Goal: Understand process/instructions: Learn how to perform a task or action

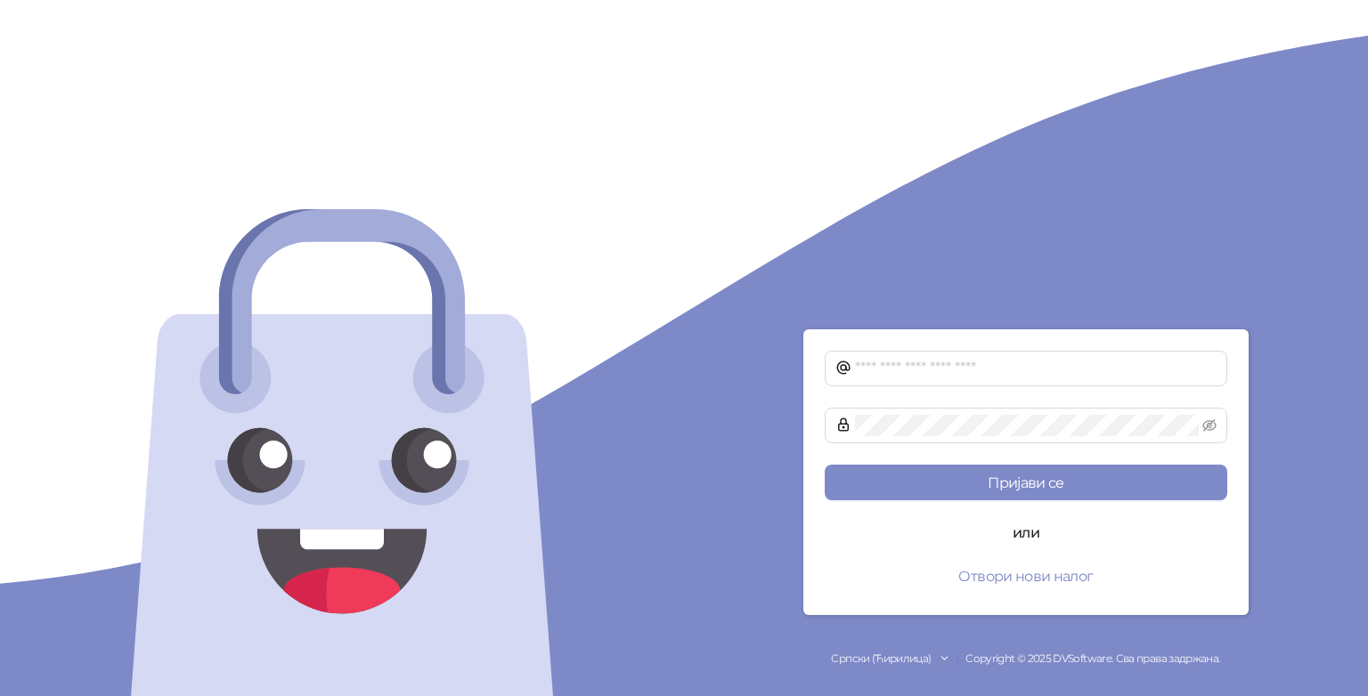
click at [575, 655] on div at bounding box center [342, 348] width 684 height 696
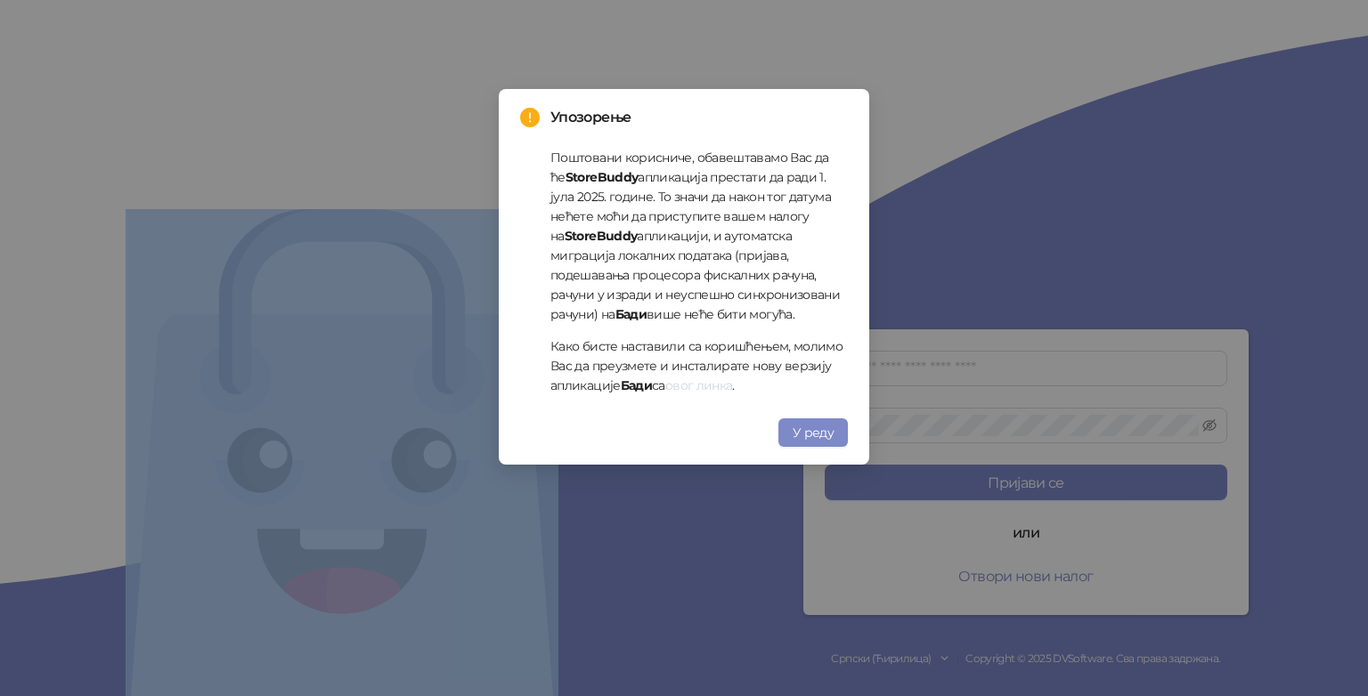
click at [709, 387] on link "овог линка" at bounding box center [699, 386] width 68 height 16
click at [817, 433] on span "У реду" at bounding box center [813, 433] width 41 height 16
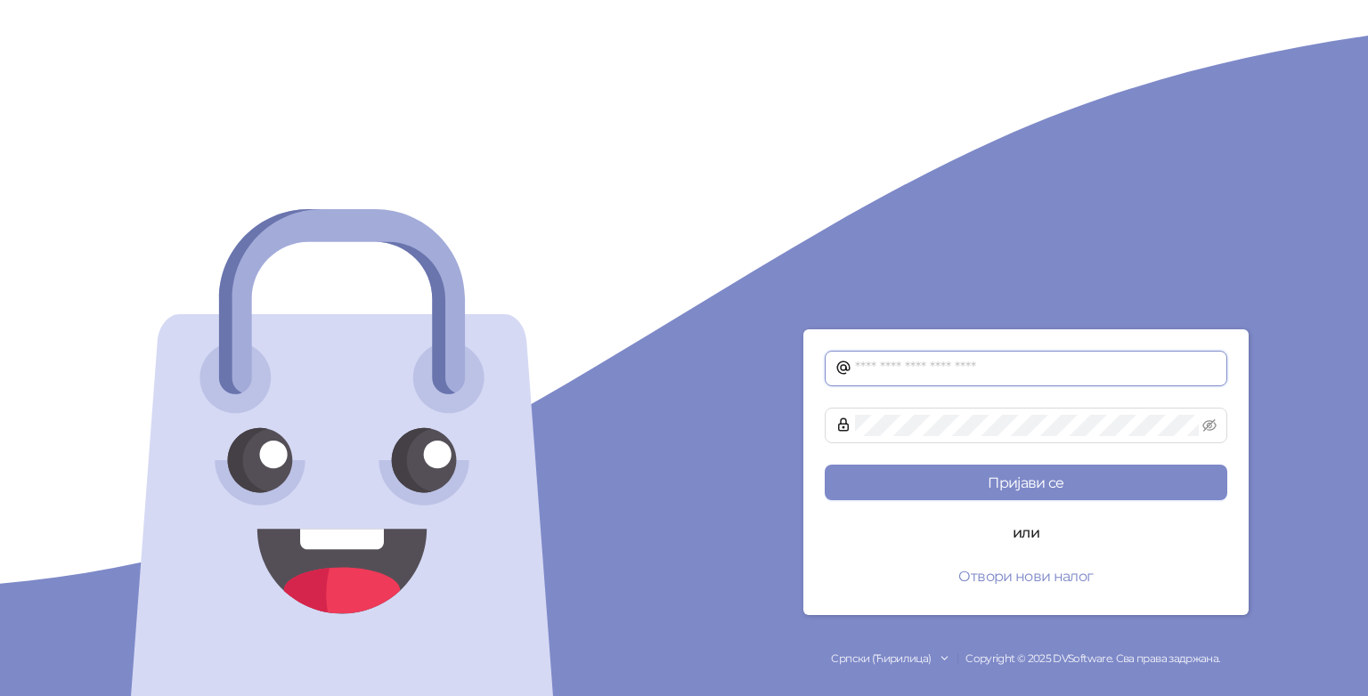
click at [959, 367] on input "text" at bounding box center [1036, 368] width 362 height 21
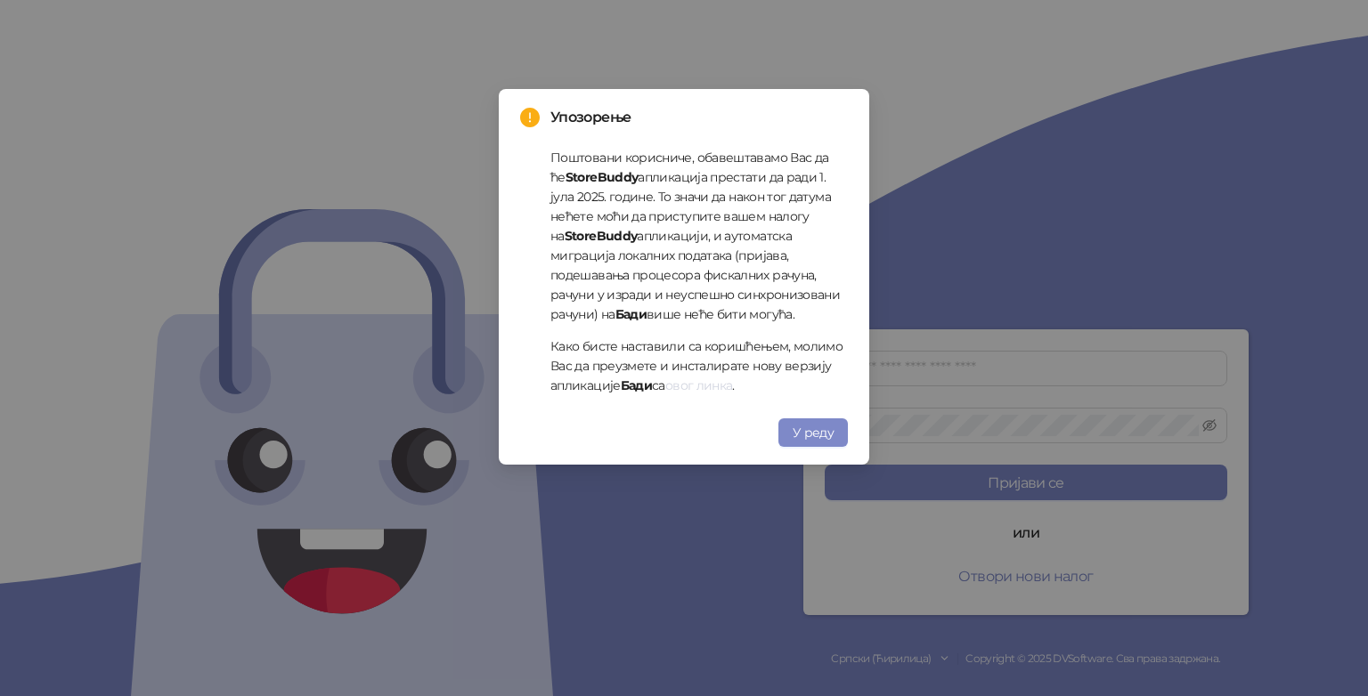
click at [712, 380] on link "овог линка" at bounding box center [699, 386] width 68 height 16
